Goal: Navigation & Orientation: Go to known website

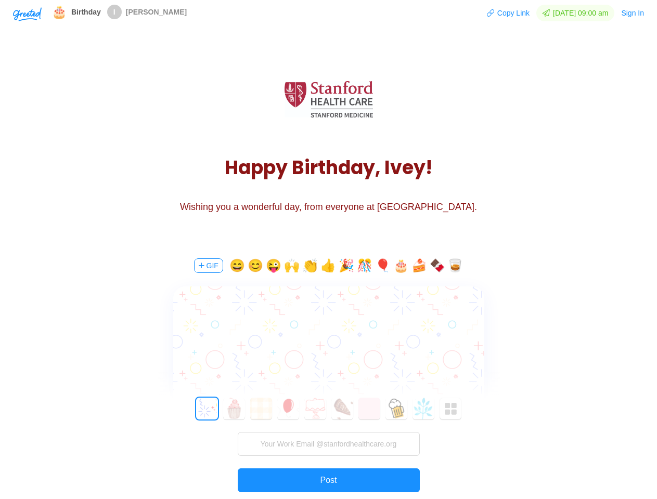
click at [328, 250] on div "GIF 😄 😊 😜 🙌 👏 👍 🎉 🎊 🎈 🎂 🍰 🍫 🥃 0 1 2 3 4 5 6 7 8 9 10 11 12 13 14 15 16 17 18 19…" at bounding box center [329, 392] width 312 height 297
click at [27, 14] on img "button" at bounding box center [27, 14] width 29 height 14
click at [503, 13] on button "Copy Link" at bounding box center [508, 13] width 44 height 17
click at [633, 13] on button "Sign In" at bounding box center [632, 13] width 24 height 17
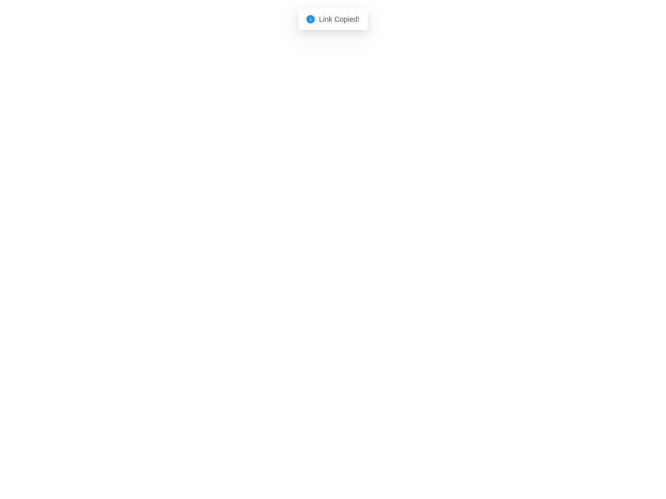
click at [207, 266] on body "Shadow: (click to exit) Link Copied!" at bounding box center [333, 249] width 666 height 499
click at [236, 266] on body "Shadow: (click to exit) Link Copied!" at bounding box center [333, 249] width 666 height 499
click at [255, 266] on body "Shadow: (click to exit) Link Copied!" at bounding box center [333, 249] width 666 height 499
click at [274, 266] on body "Shadow: (click to exit) Link Copied!" at bounding box center [333, 249] width 666 height 499
click at [293, 266] on body "Shadow: (click to exit) Link Copied!" at bounding box center [333, 249] width 666 height 499
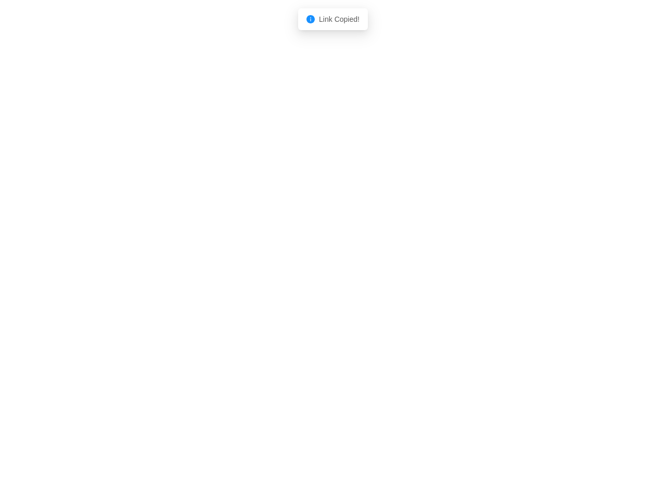
click at [312, 266] on body "Shadow: (click to exit) Link Copied!" at bounding box center [333, 249] width 666 height 499
